Goal: Check status

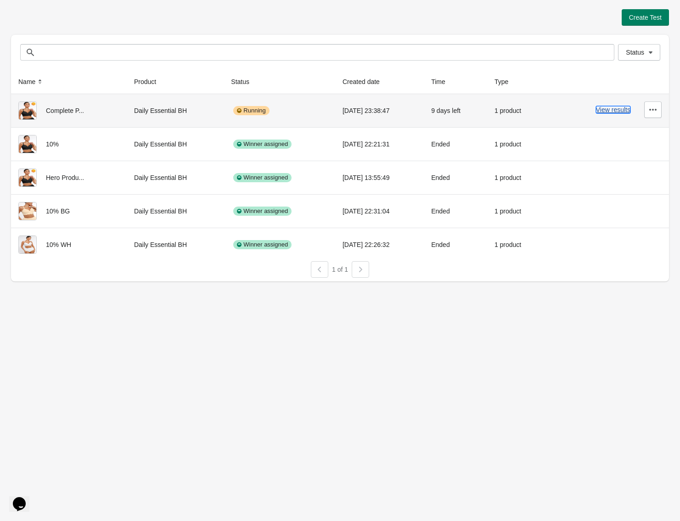
click at [616, 108] on button "View results" at bounding box center [613, 109] width 34 height 7
click at [621, 111] on button "View results" at bounding box center [613, 109] width 34 height 7
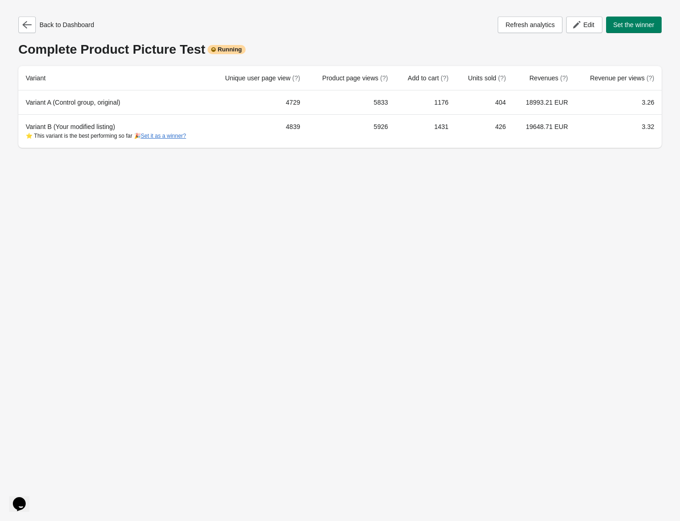
click at [34, 34] on div "Back to Dashboard Refresh analytics Edit Set the winner Complete Product Pictur…" at bounding box center [339, 82] width 643 height 131
click at [30, 30] on button "button" at bounding box center [26, 25] width 17 height 17
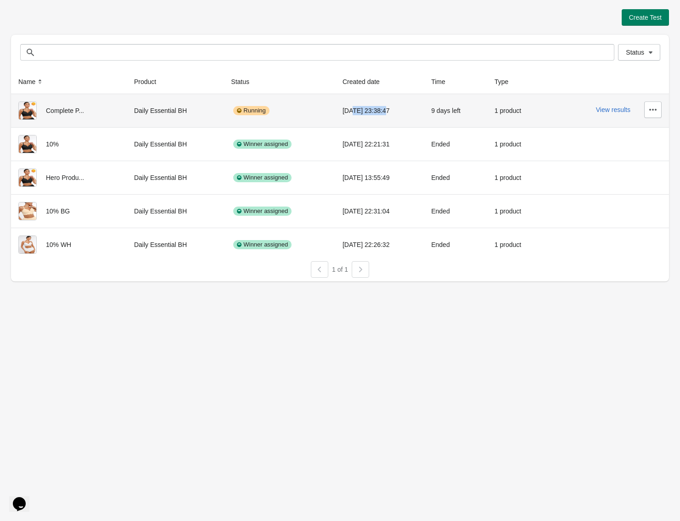
click at [380, 111] on div "[DATE] 23:38:47" at bounding box center [379, 110] width 74 height 18
click at [618, 106] on button "View results" at bounding box center [613, 109] width 34 height 7
